Goal: Find specific page/section: Find specific page/section

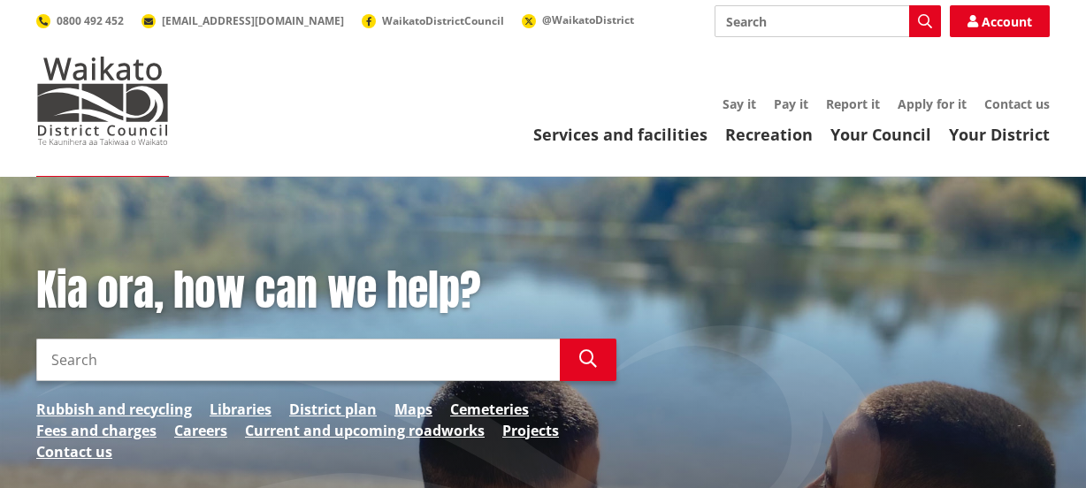
scroll to position [160, 0]
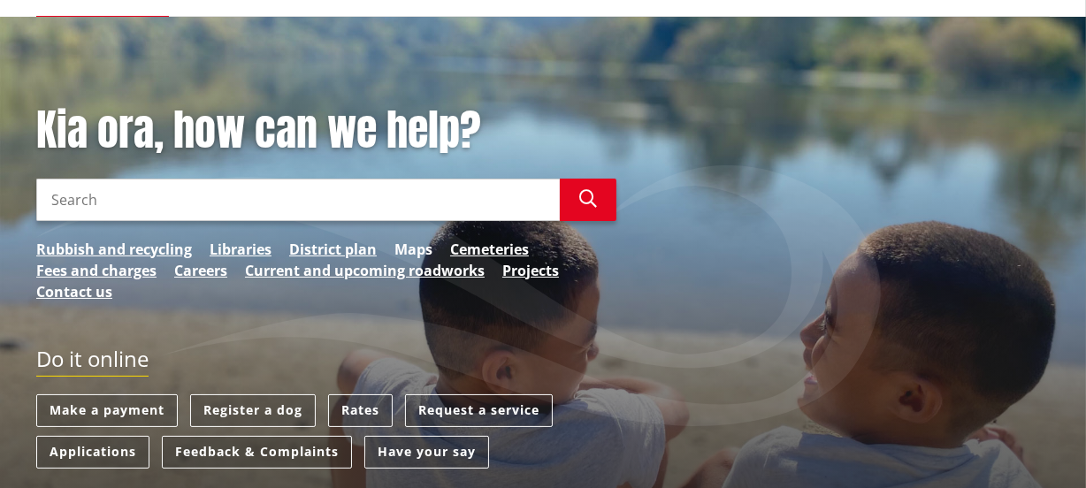
click at [409, 247] on link "Maps" at bounding box center [413, 249] width 38 height 21
